Goal: Task Accomplishment & Management: Manage account settings

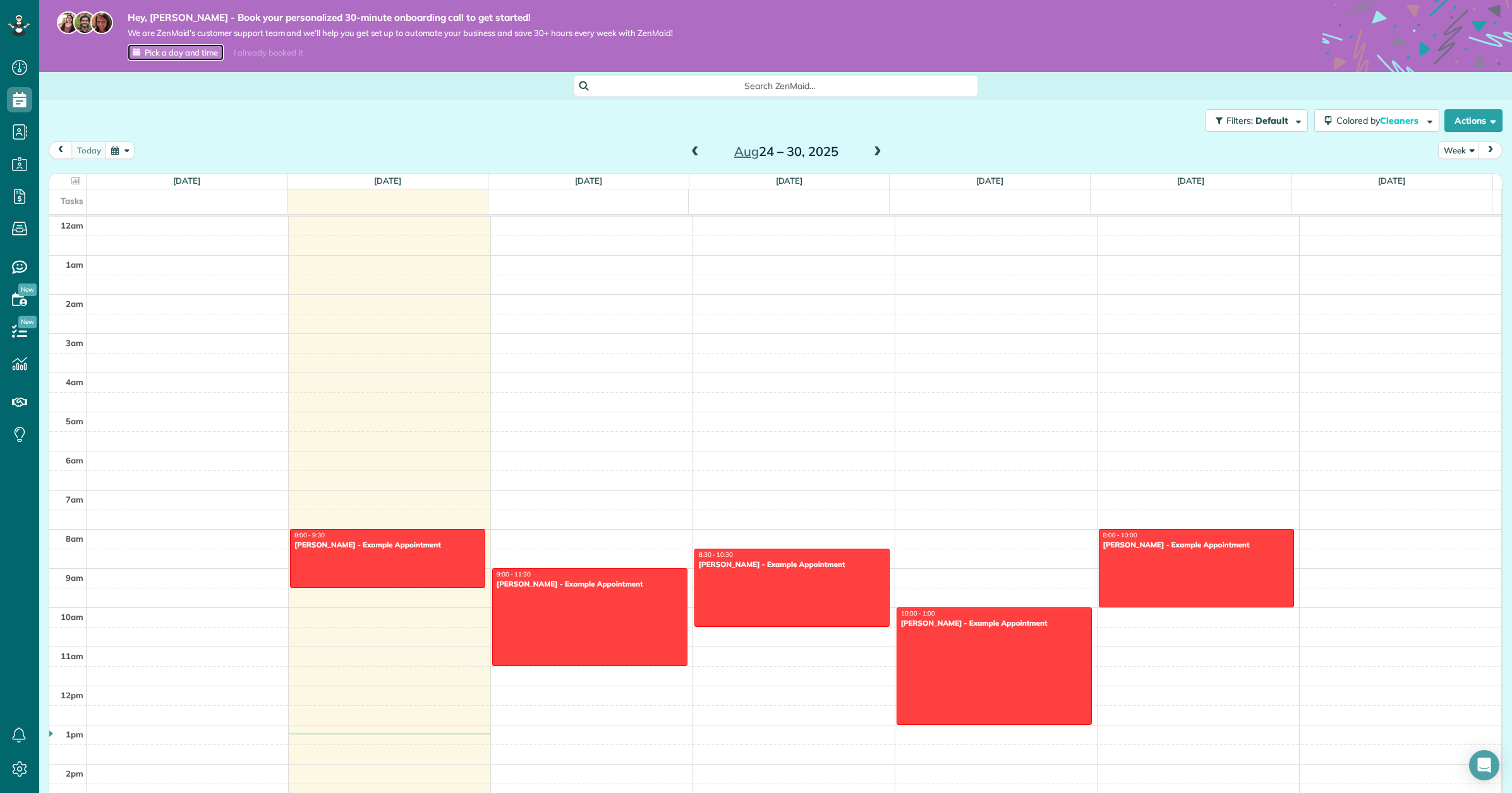
click at [197, 52] on span "Pick a day and time" at bounding box center [181, 52] width 73 height 10
click at [20, 61] on icon at bounding box center [19, 68] width 26 height 26
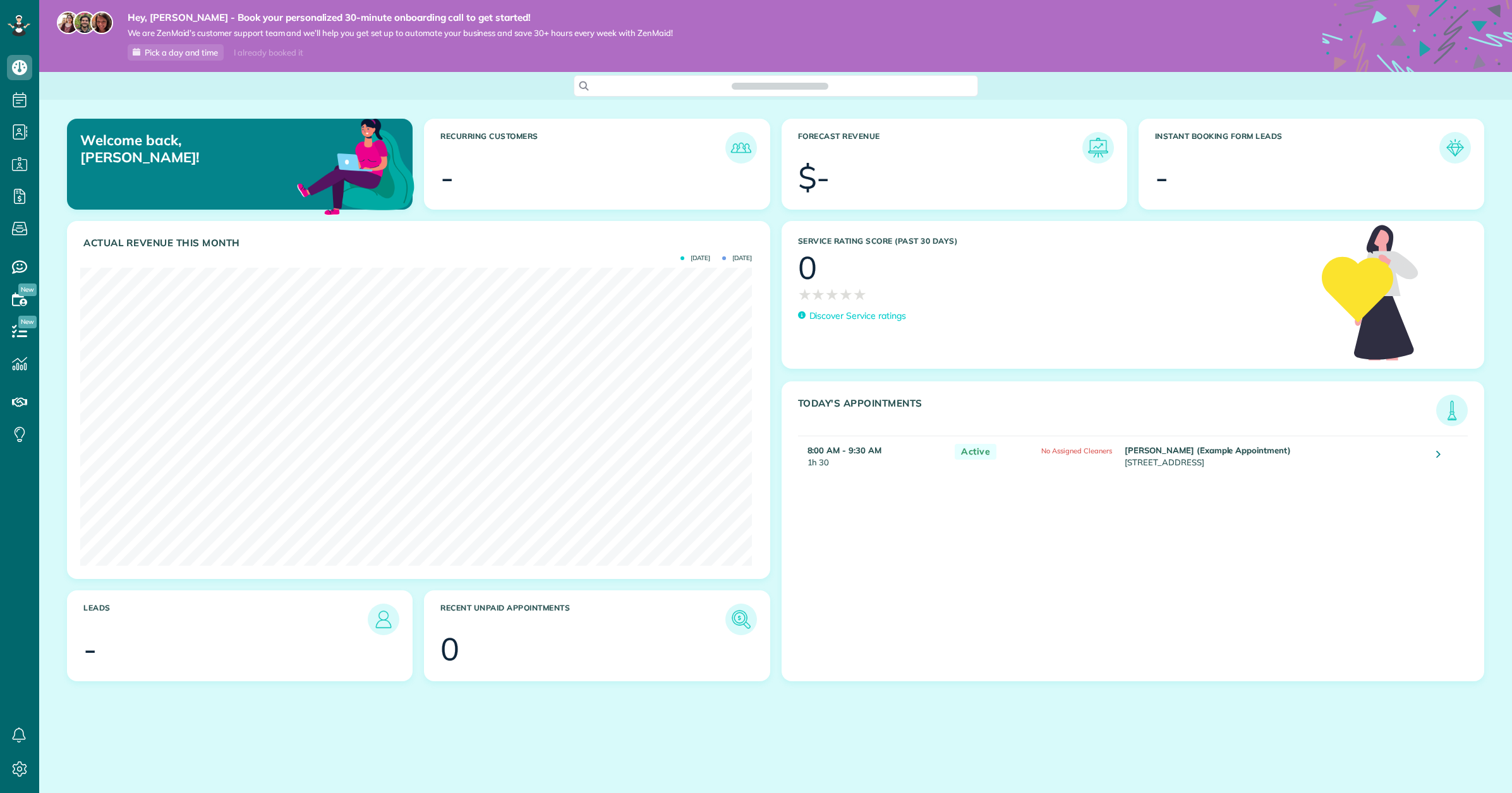
scroll to position [299, 671]
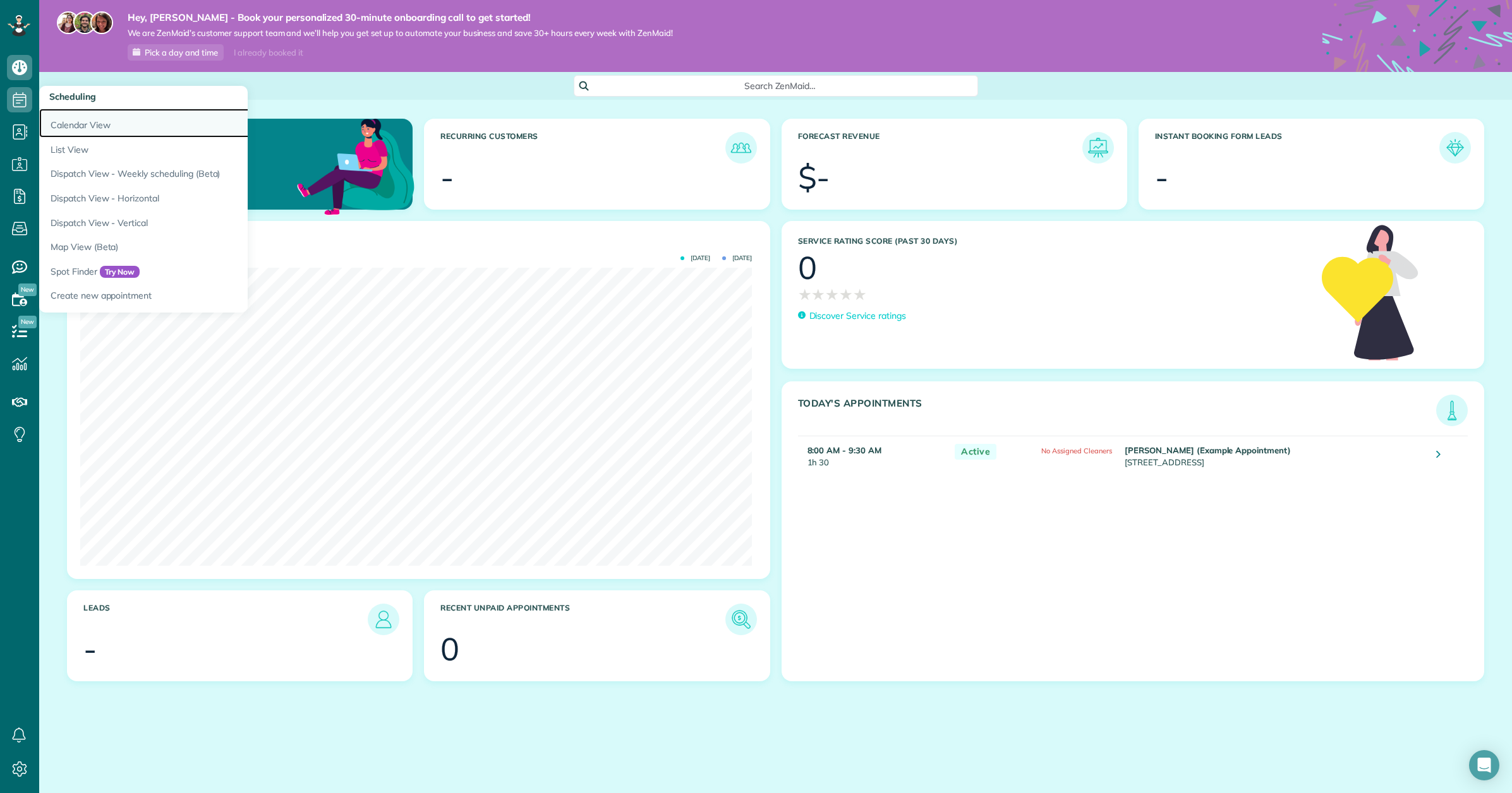
click at [68, 116] on link "Calendar View" at bounding box center [197, 123] width 316 height 29
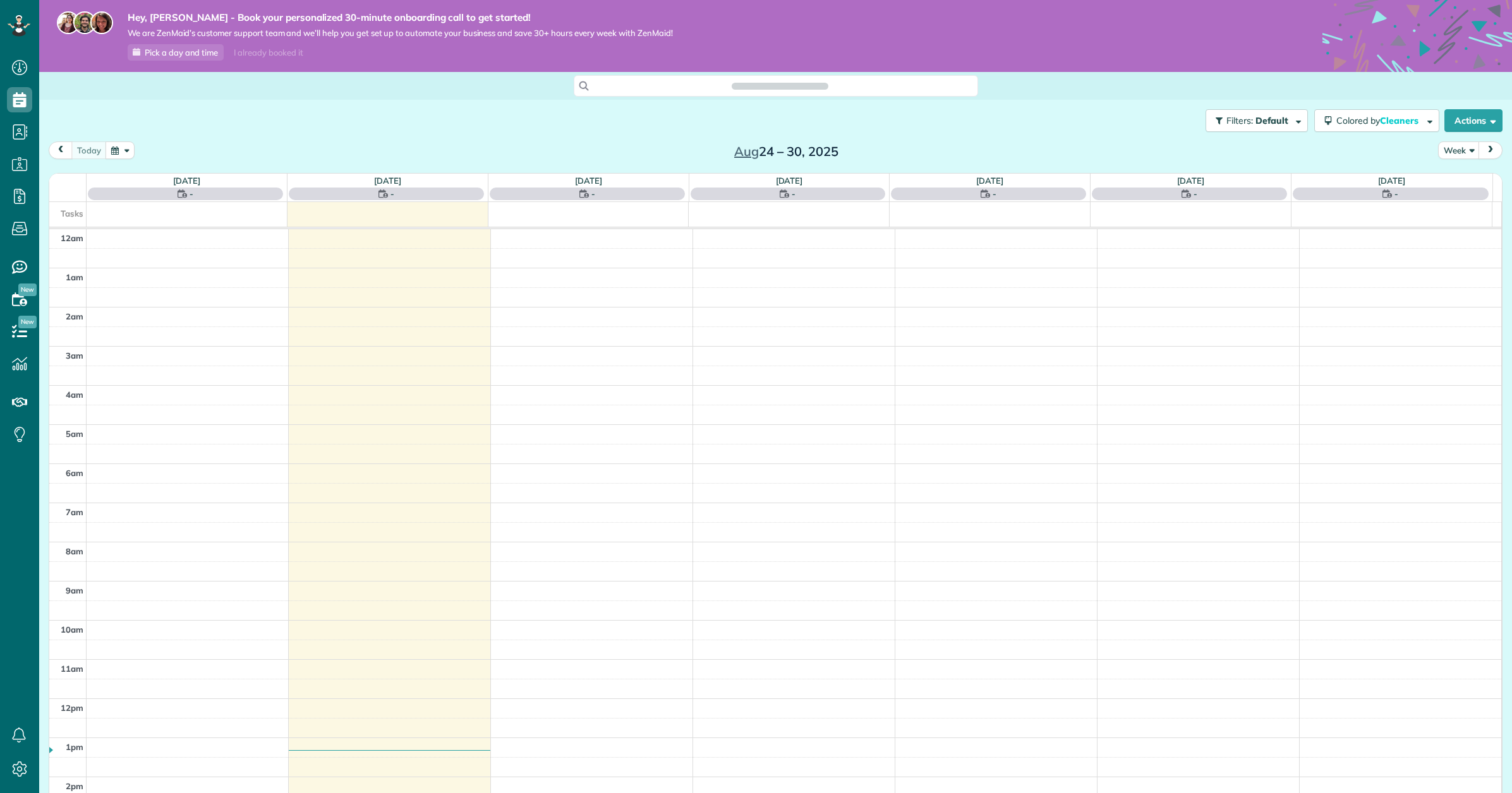
scroll to position [275, 0]
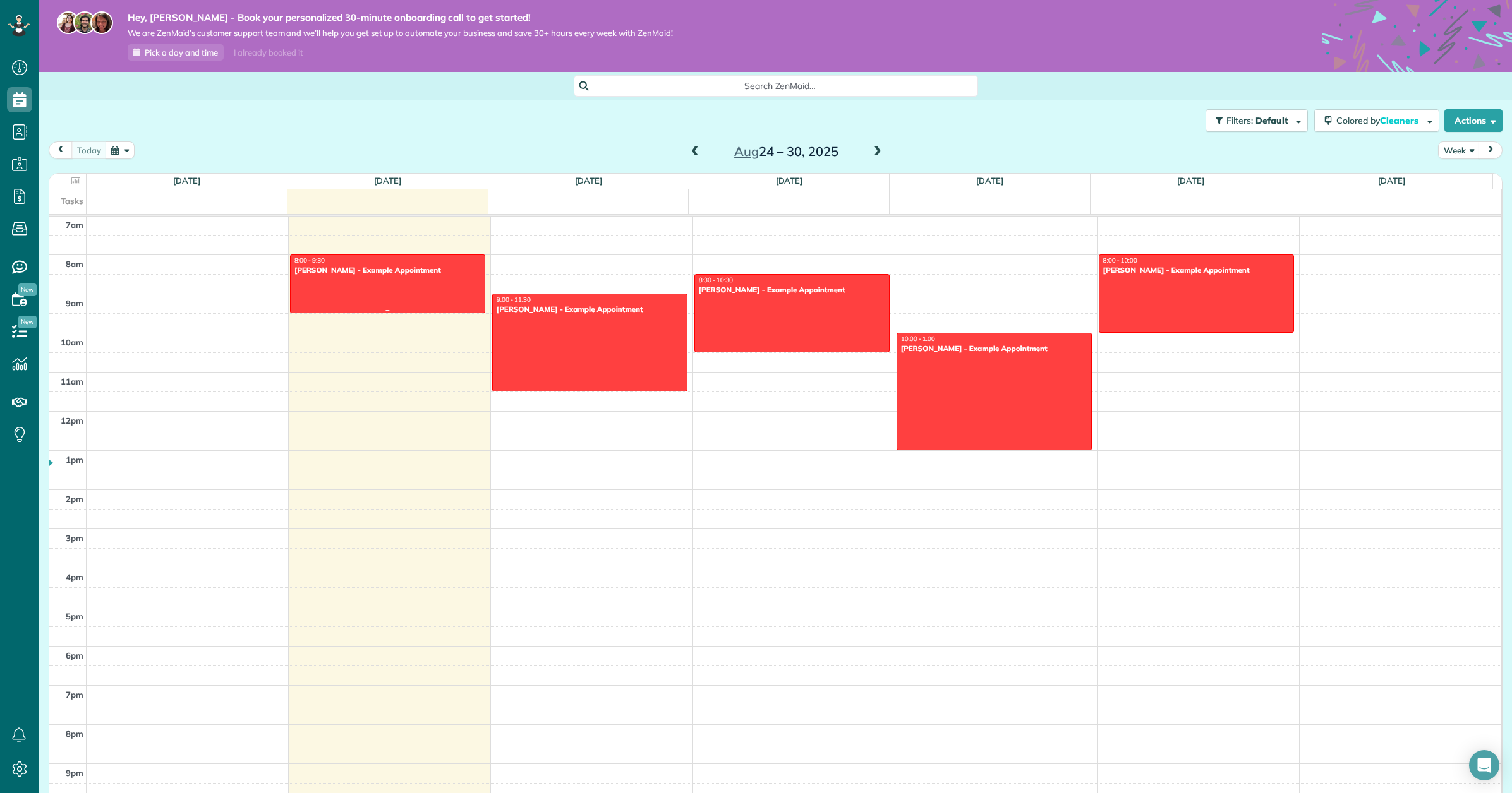
click at [359, 279] on div at bounding box center [388, 283] width 194 height 57
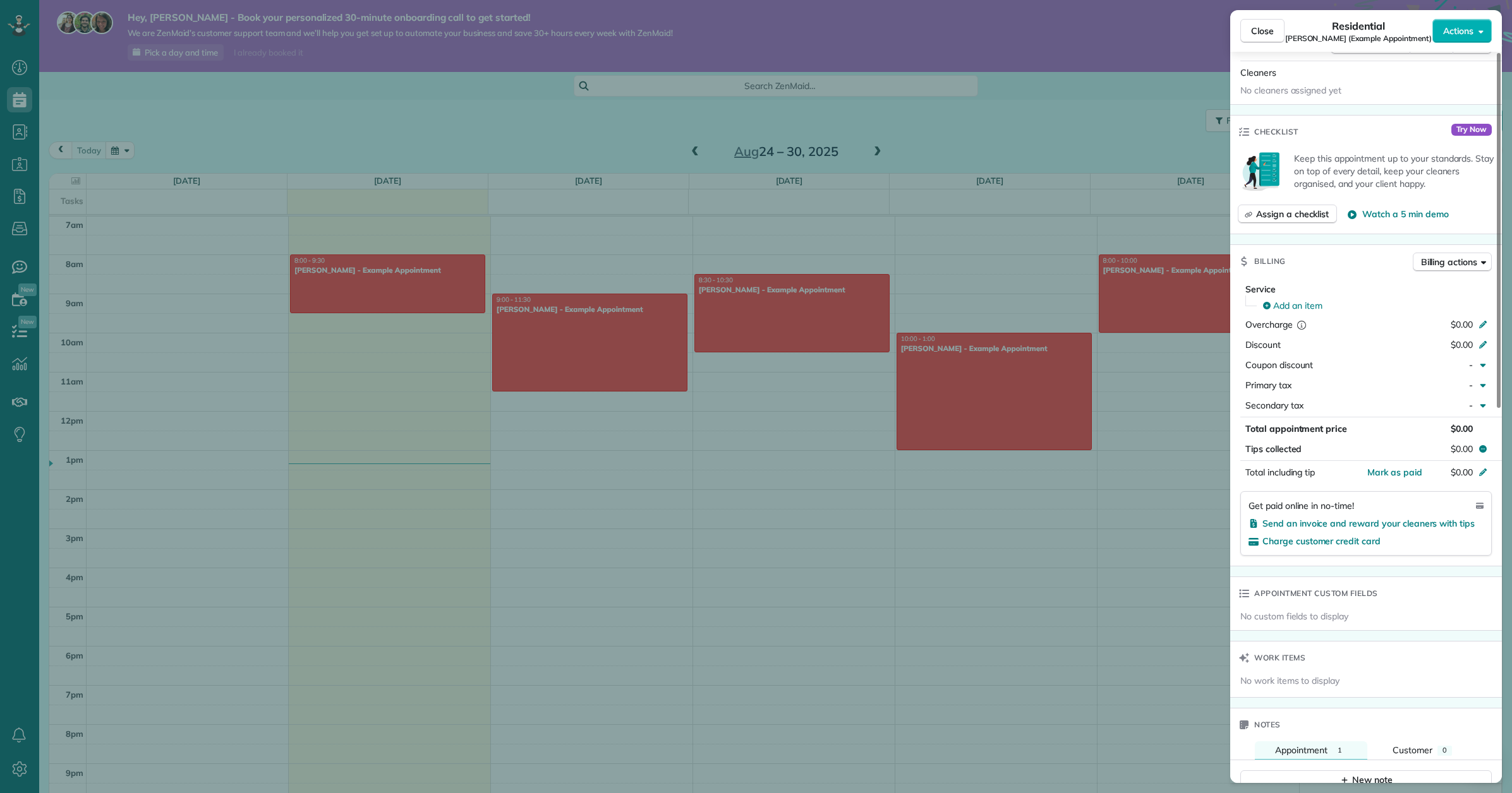
scroll to position [380, 0]
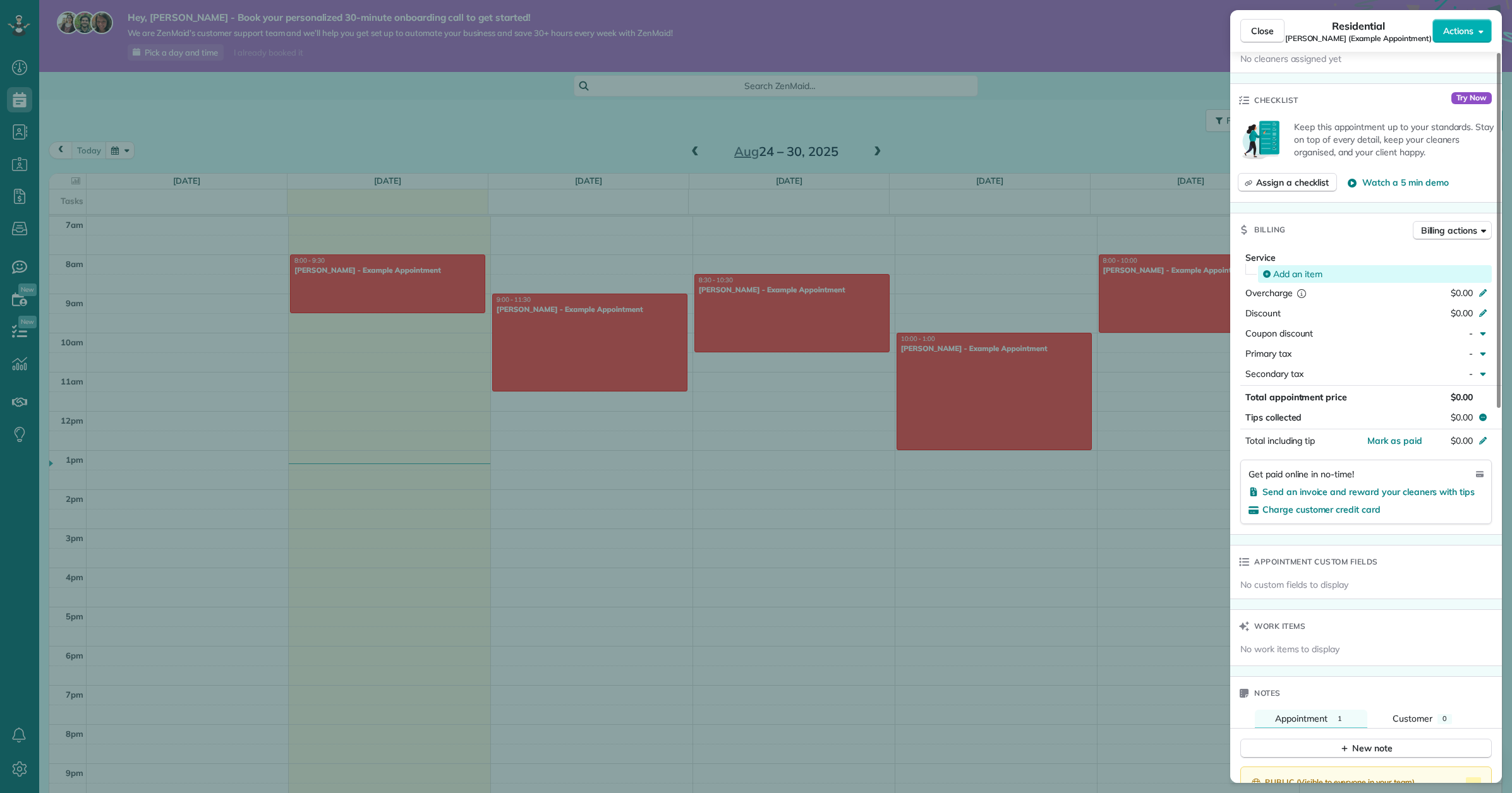
click at [1309, 270] on span "Add an item" at bounding box center [1298, 274] width 49 height 12
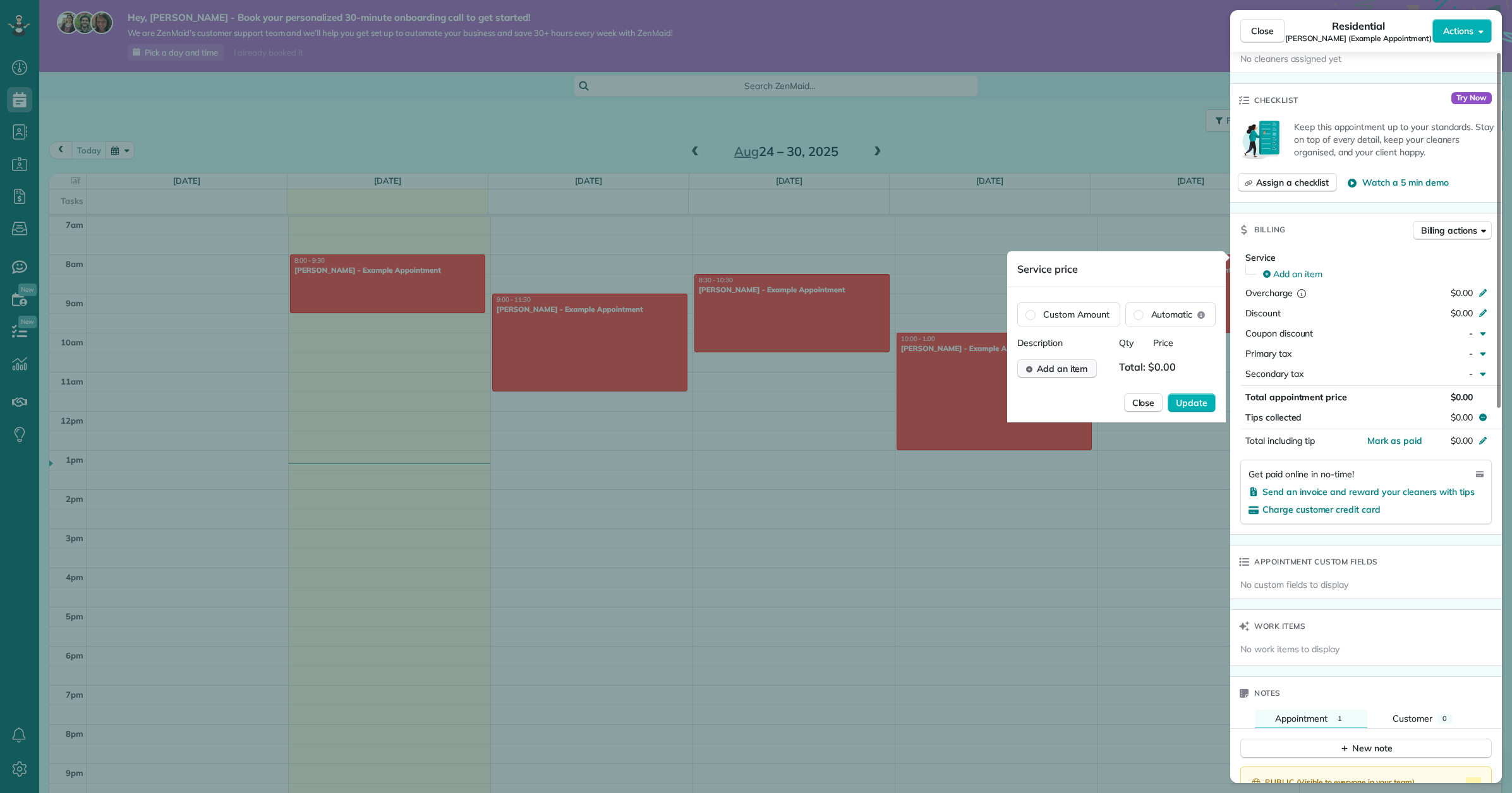
click at [1077, 365] on span "Add an item" at bounding box center [1062, 368] width 51 height 12
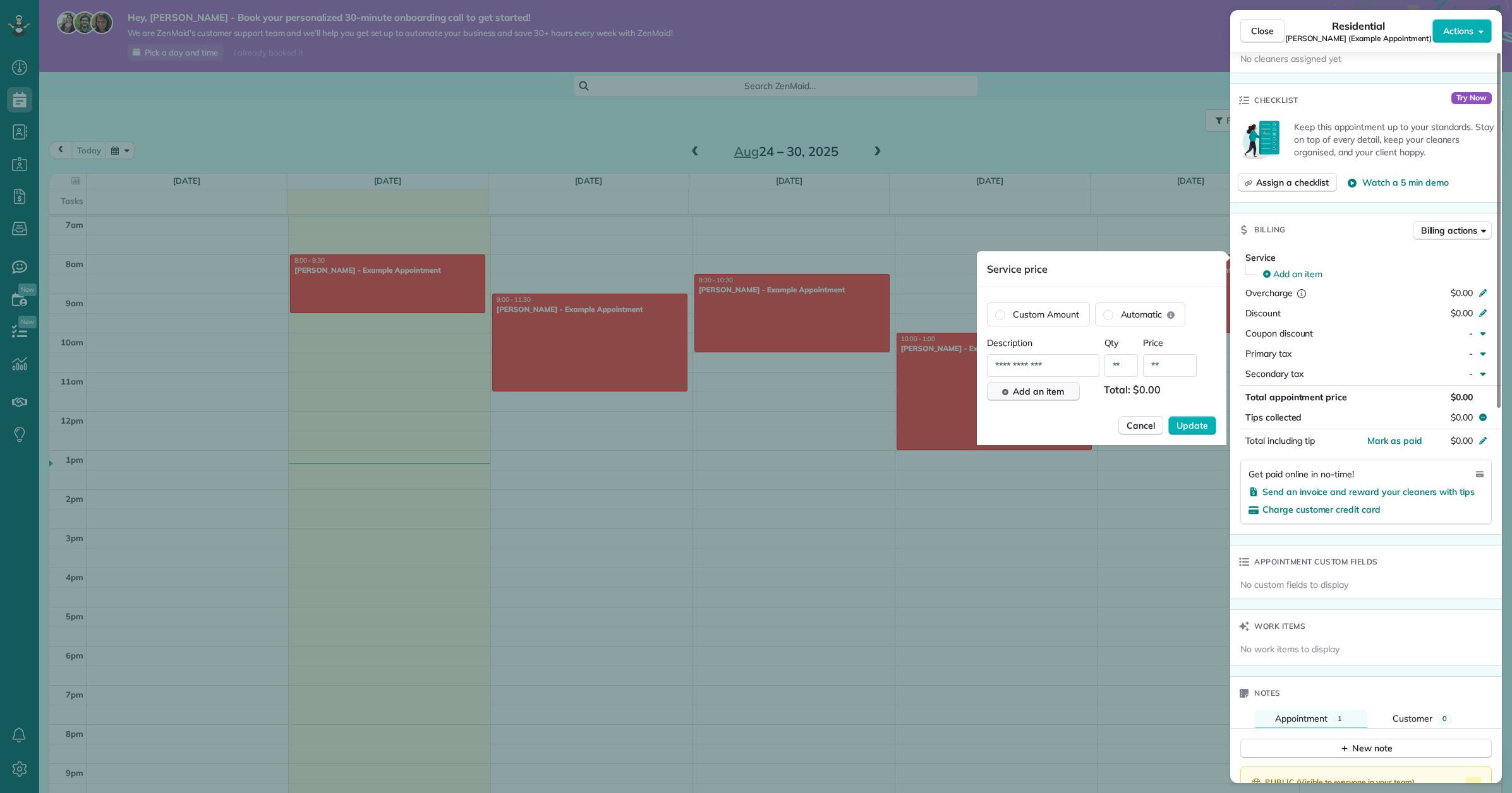
click at [1077, 365] on input "**********" at bounding box center [1043, 366] width 112 height 23
drag, startPoint x: 1077, startPoint y: 365, endPoint x: 949, endPoint y: 368, distance: 128.0
click at [949, 0] on div "Close Residential Debbie Sardone (Example Appointment) Actions Status Active De…" at bounding box center [756, 0] width 1512 height 0
click at [1062, 360] on input "**********" at bounding box center [1043, 366] width 112 height 23
click at [1133, 273] on div "Service price" at bounding box center [1101, 269] width 249 height 36
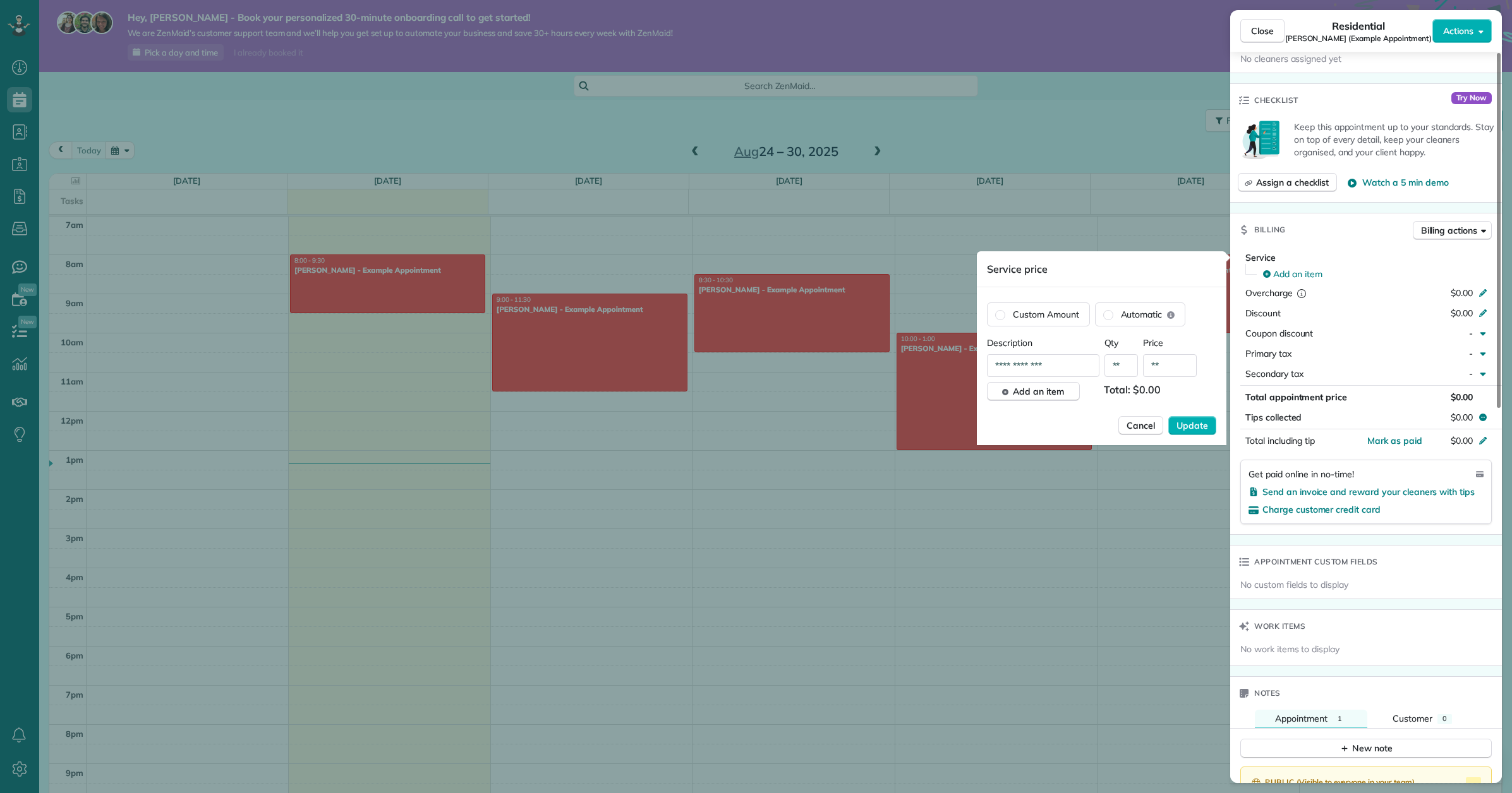
click at [1323, 227] on div "Billing Billing actions" at bounding box center [1367, 230] width 272 height 33
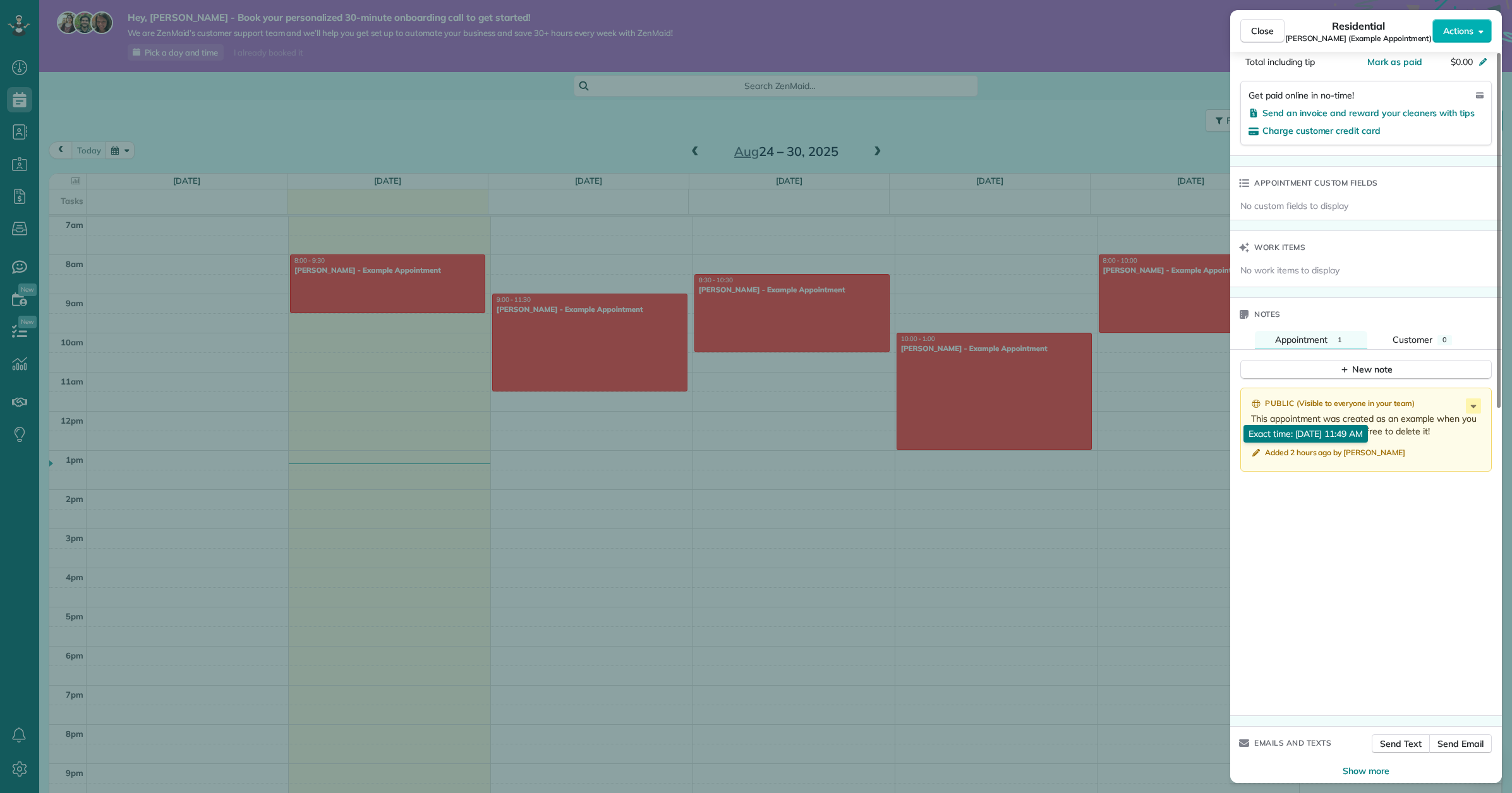
scroll to position [631, 0]
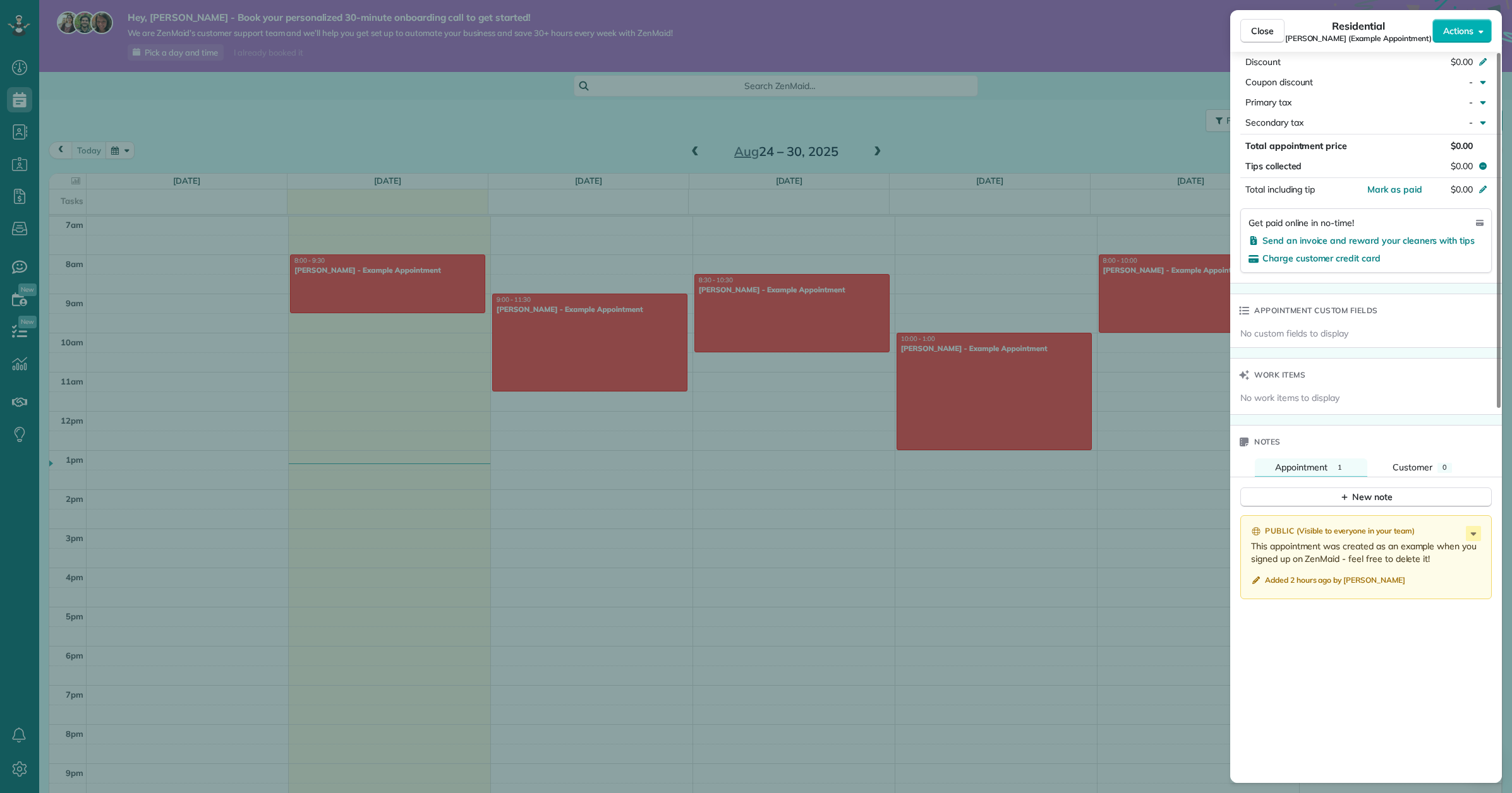
click at [147, 527] on div "Close Residential Debbie Sardone (Example Appointment) Actions Status Active De…" at bounding box center [756, 396] width 1512 height 793
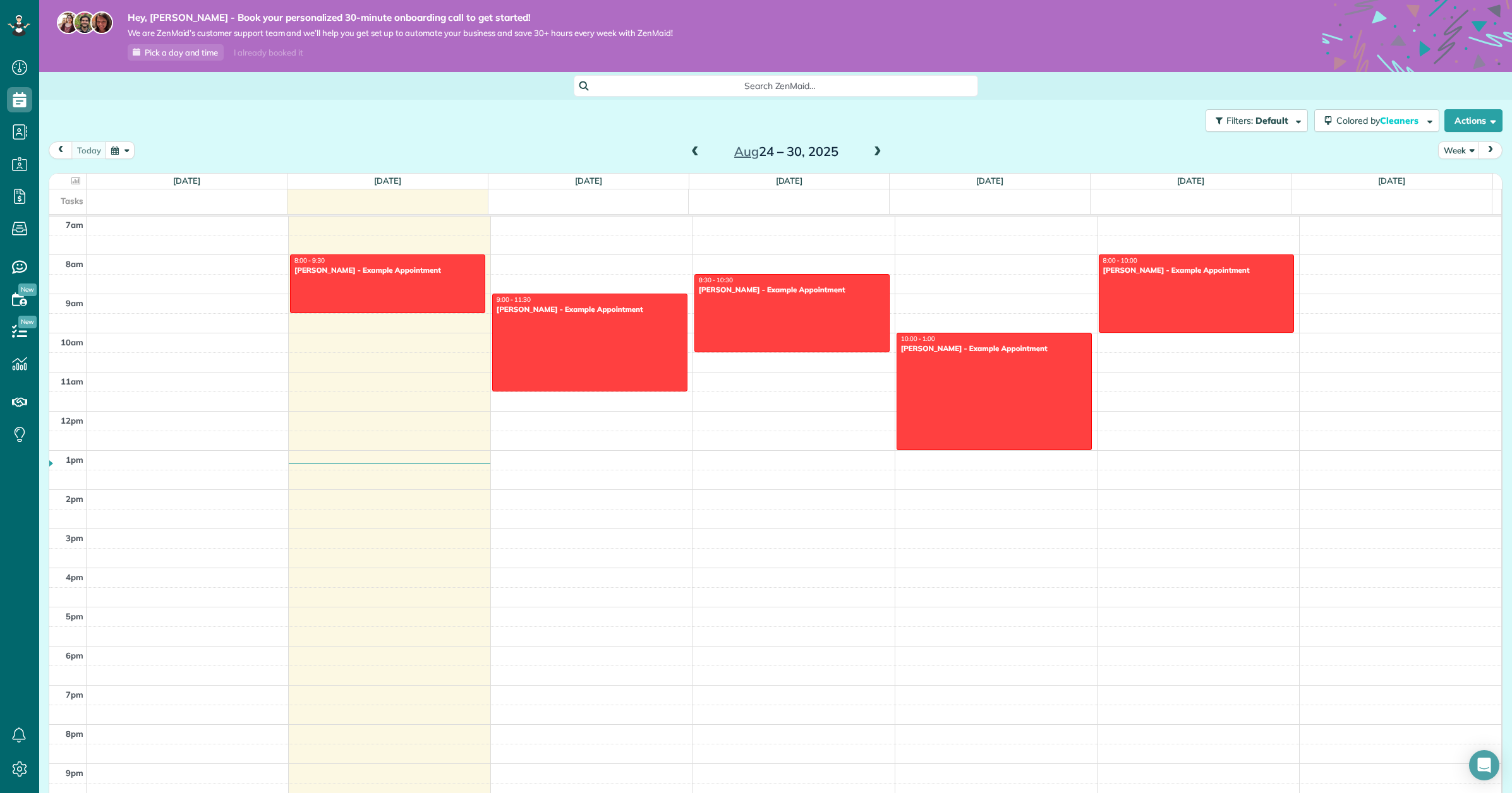
click at [274, 123] on div "Filters: Default Colored by Cleaners Color by Cleaner Color by Team Color by St…" at bounding box center [775, 121] width 1473 height 42
click at [24, 69] on icon at bounding box center [19, 68] width 26 height 26
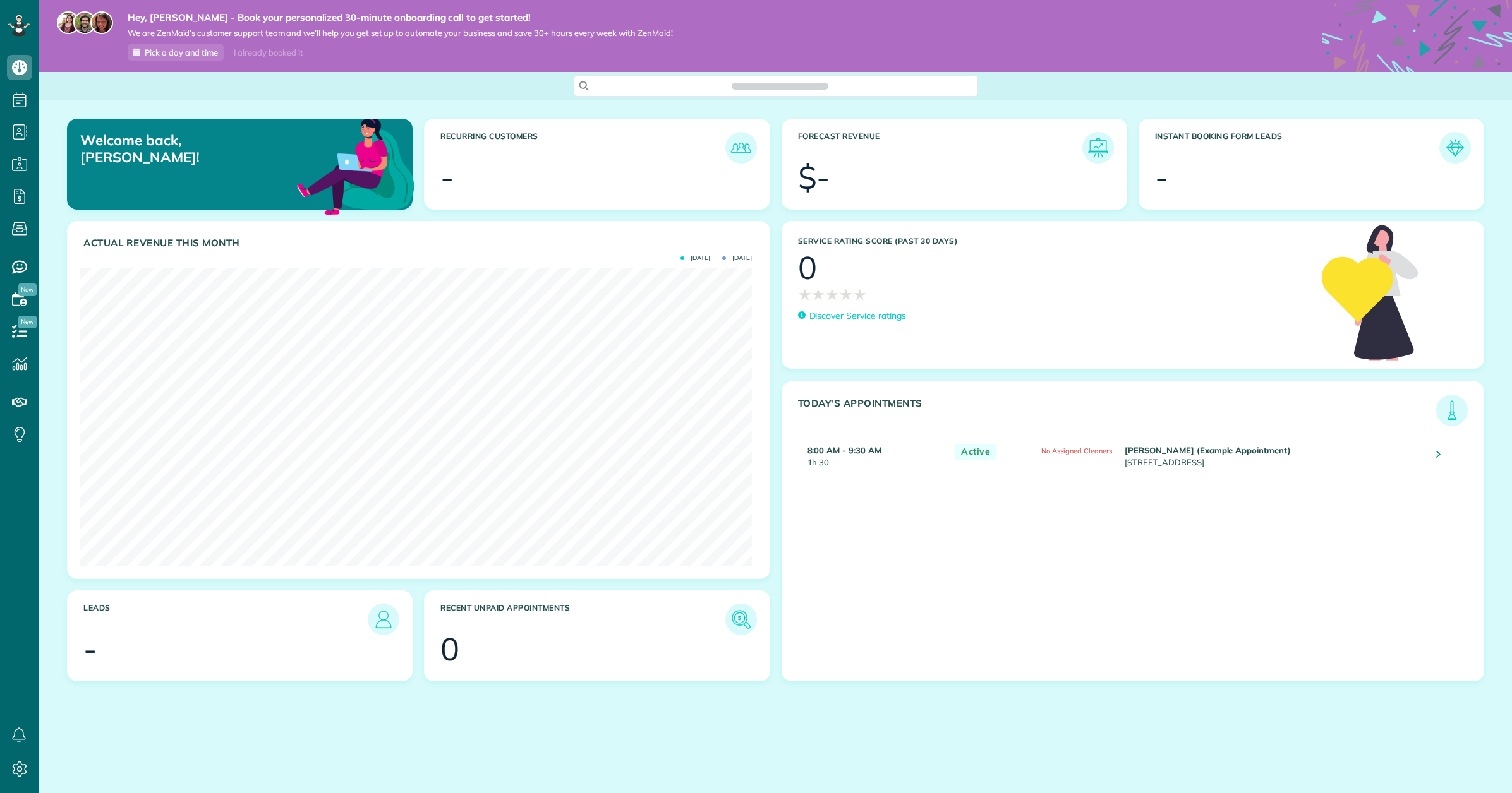
scroll to position [299, 671]
click at [19, 338] on icon at bounding box center [19, 332] width 26 height 26
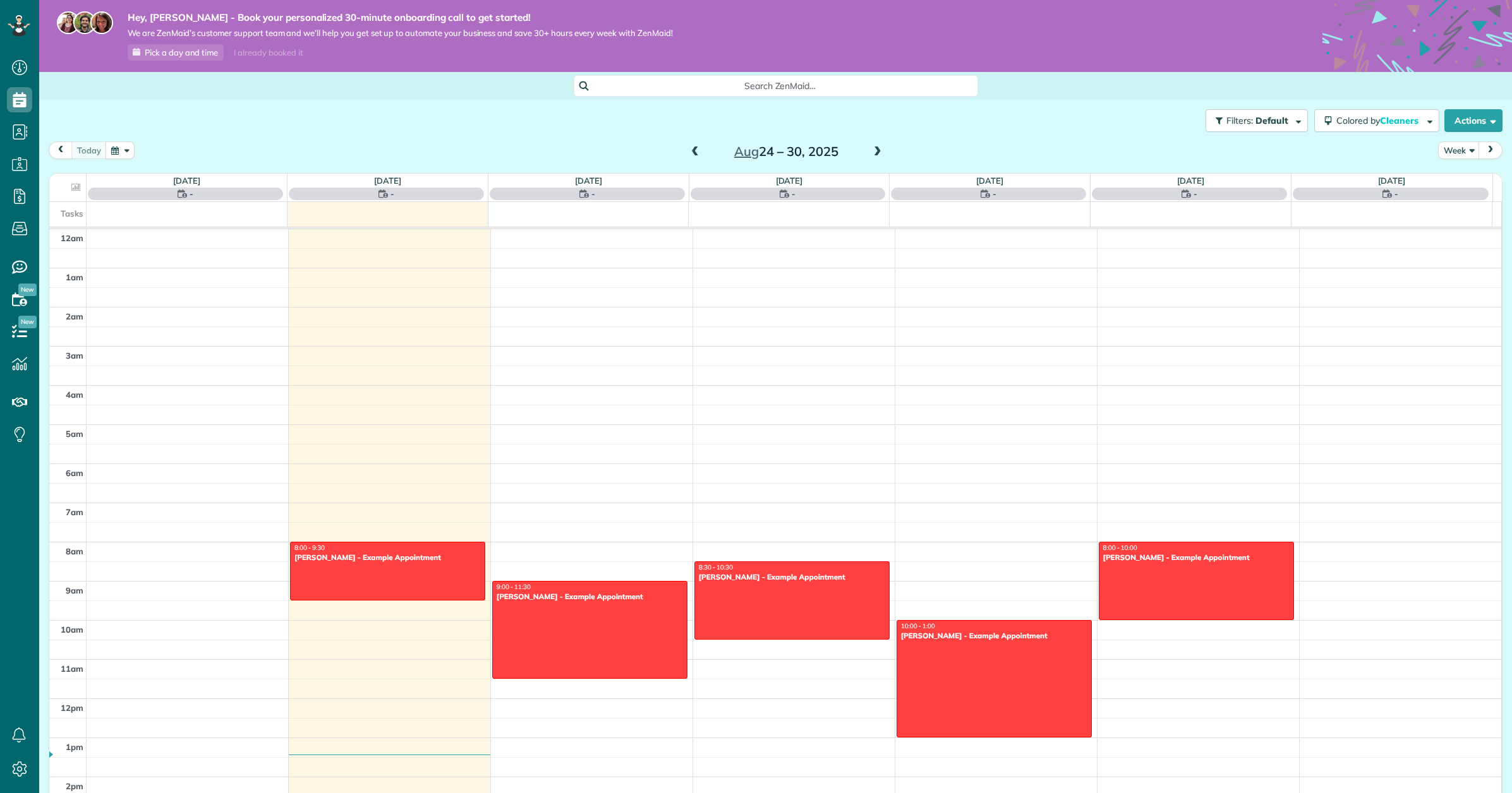
scroll to position [275, 0]
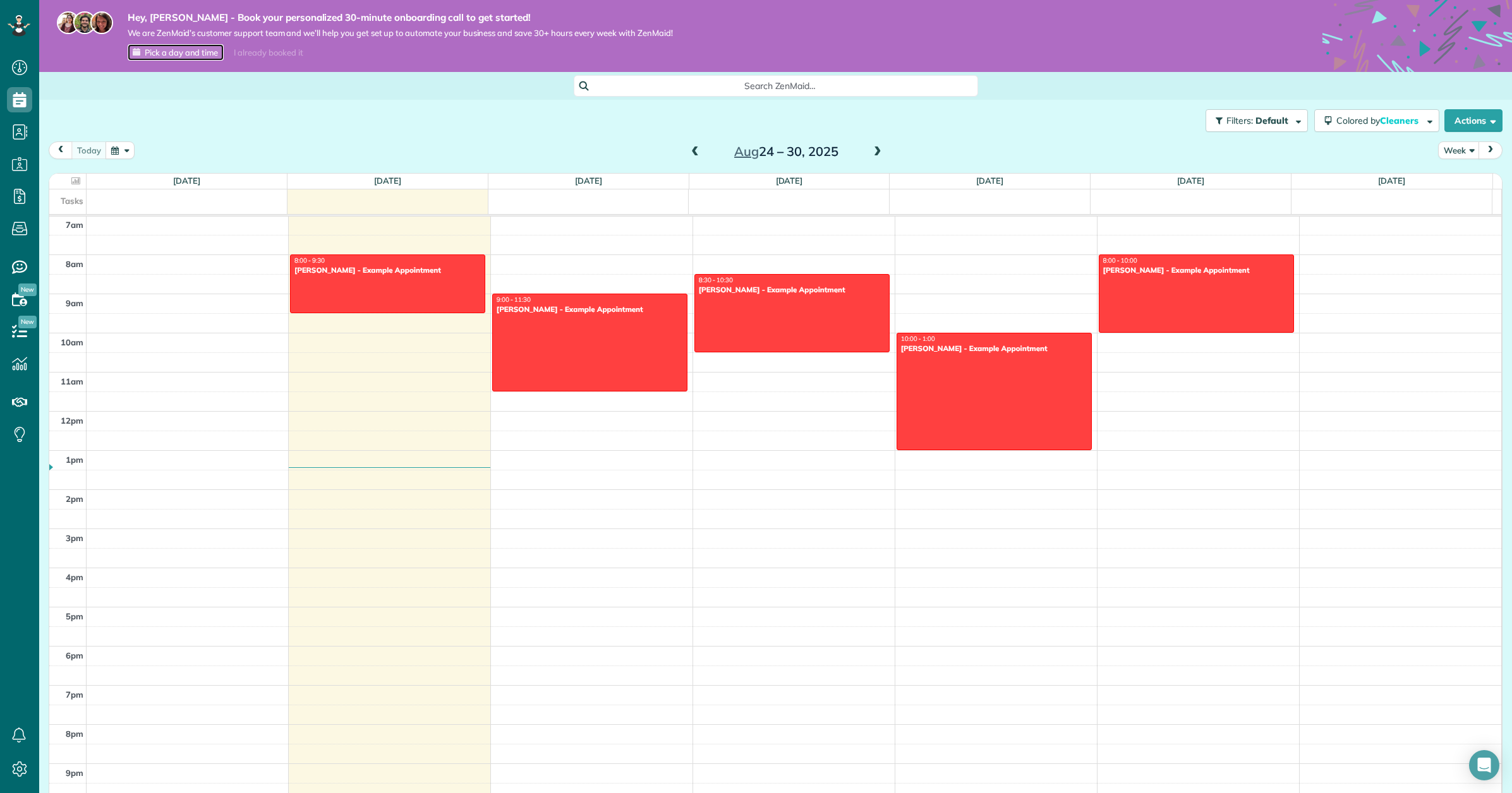
click at [180, 52] on span "Pick a day and time" at bounding box center [181, 52] width 73 height 10
click at [353, 136] on div "Filters: Default Colored by Cleaners Color by Cleaner Color by Team Color by St…" at bounding box center [775, 121] width 1473 height 42
click at [31, 66] on icon at bounding box center [19, 68] width 26 height 26
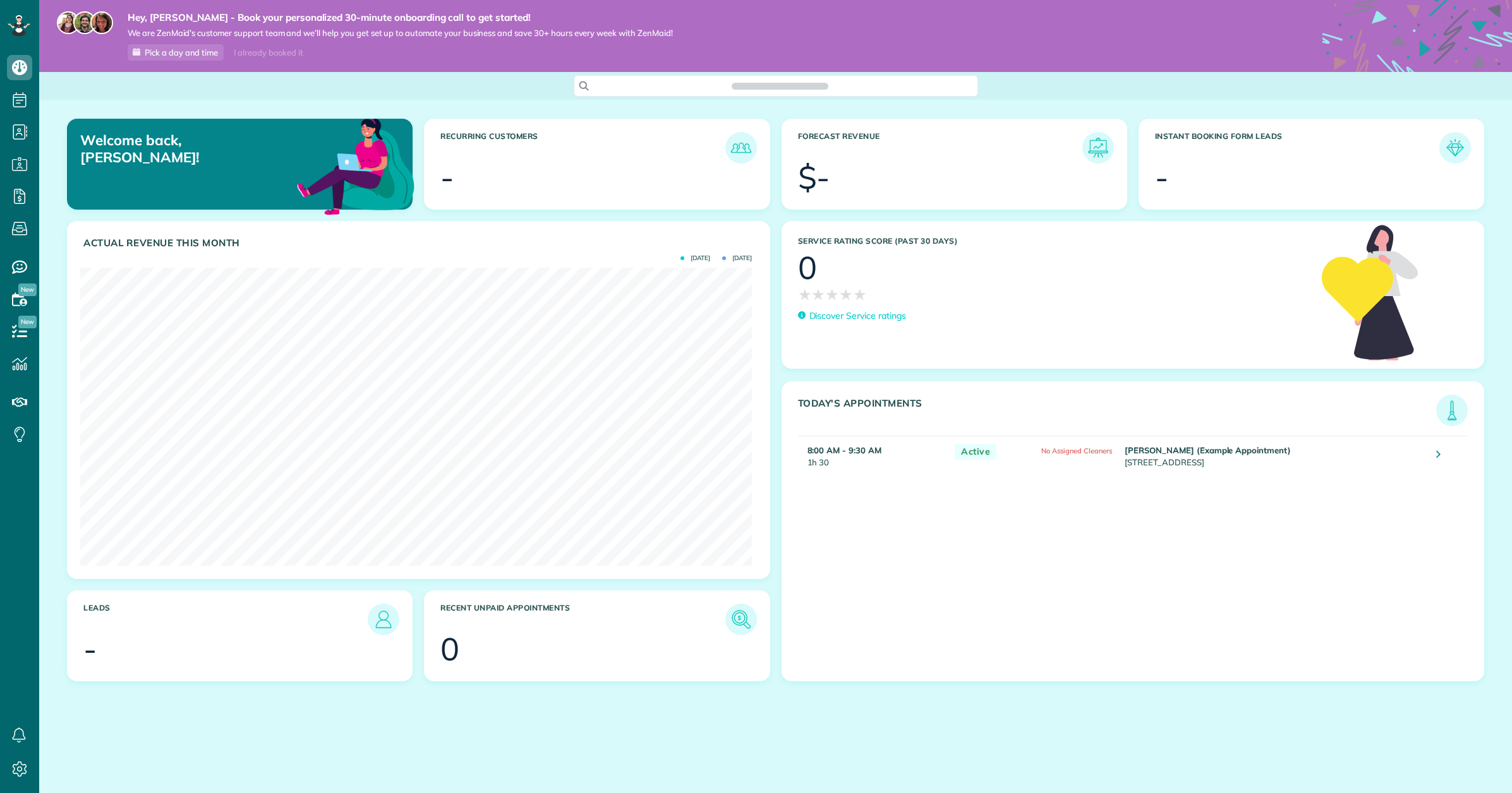
scroll to position [299, 671]
